Goal: Find contact information: Find contact information

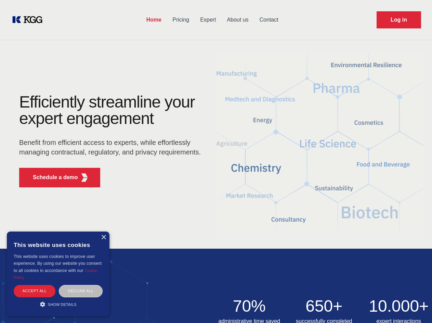
click at [216, 161] on div "Efficiently streamline your expert engagement Benefit from efficient access to …" at bounding box center [112, 143] width 208 height 99
click at [51, 177] on p "Schedule a demo" at bounding box center [55, 177] width 45 height 8
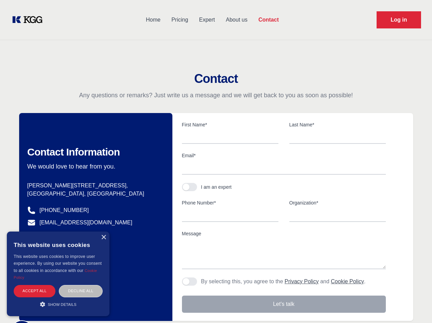
click at [103, 237] on div "× This website uses cookies This website uses cookies to improve user experienc…" at bounding box center [58, 273] width 103 height 85
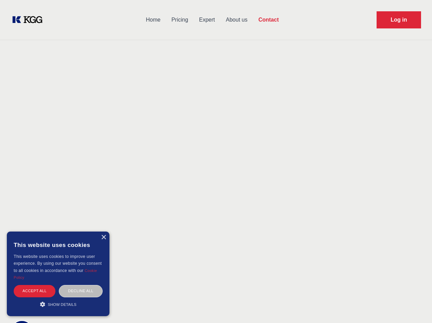
click at [35, 291] on div "Accept all" at bounding box center [35, 291] width 42 height 12
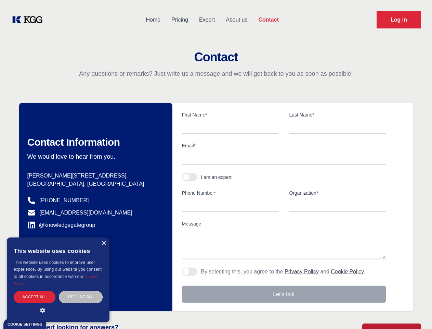
click at [81, 291] on div "Contact Information We would love to hear from you. Postal address [PERSON_NAME…" at bounding box center [95, 207] width 153 height 208
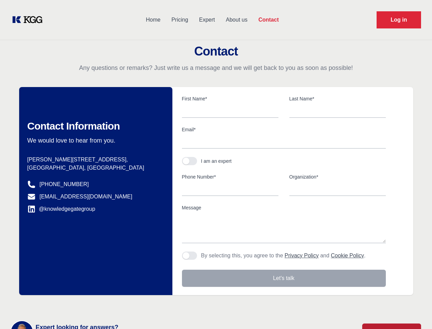
click at [58, 304] on main "Contact Any questions or remarks? Just write us a message and we will get back …" at bounding box center [216, 178] width 432 height 356
